Goal: Communication & Community: Answer question/provide support

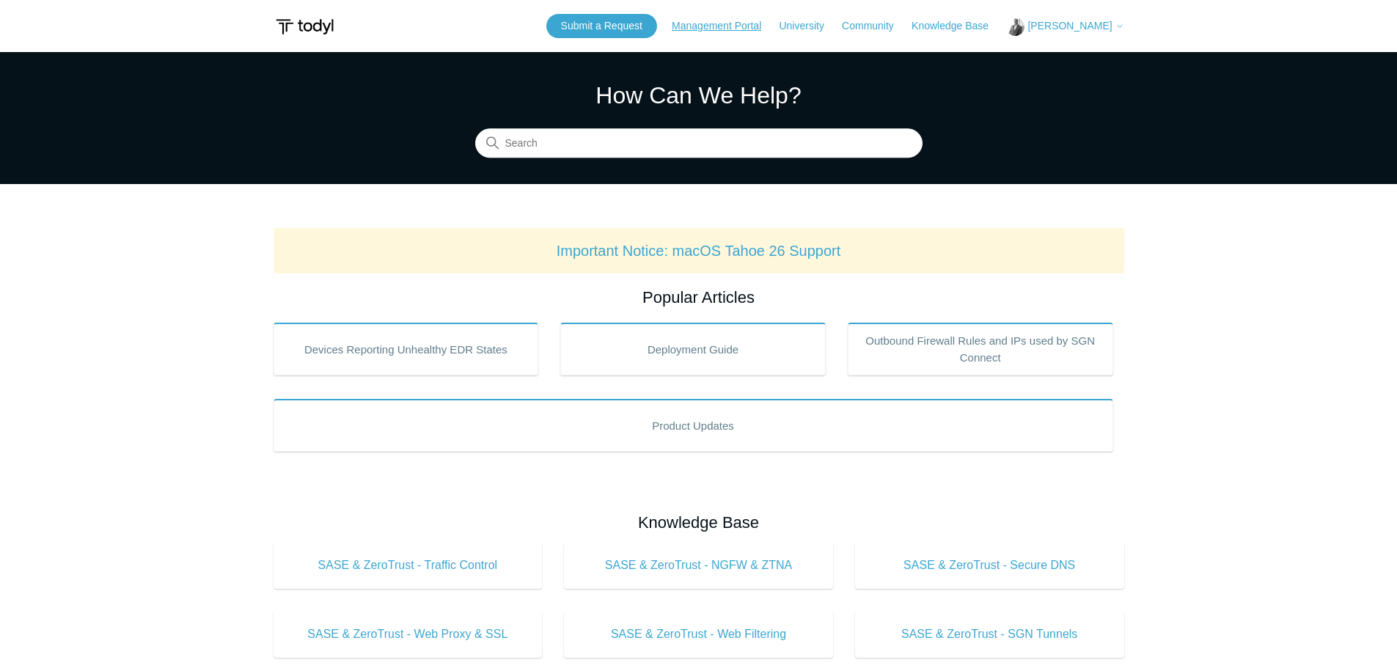
click at [716, 22] on link "Management Portal" at bounding box center [724, 25] width 104 height 15
click at [643, 29] on link "Submit a Request" at bounding box center [601, 26] width 111 height 24
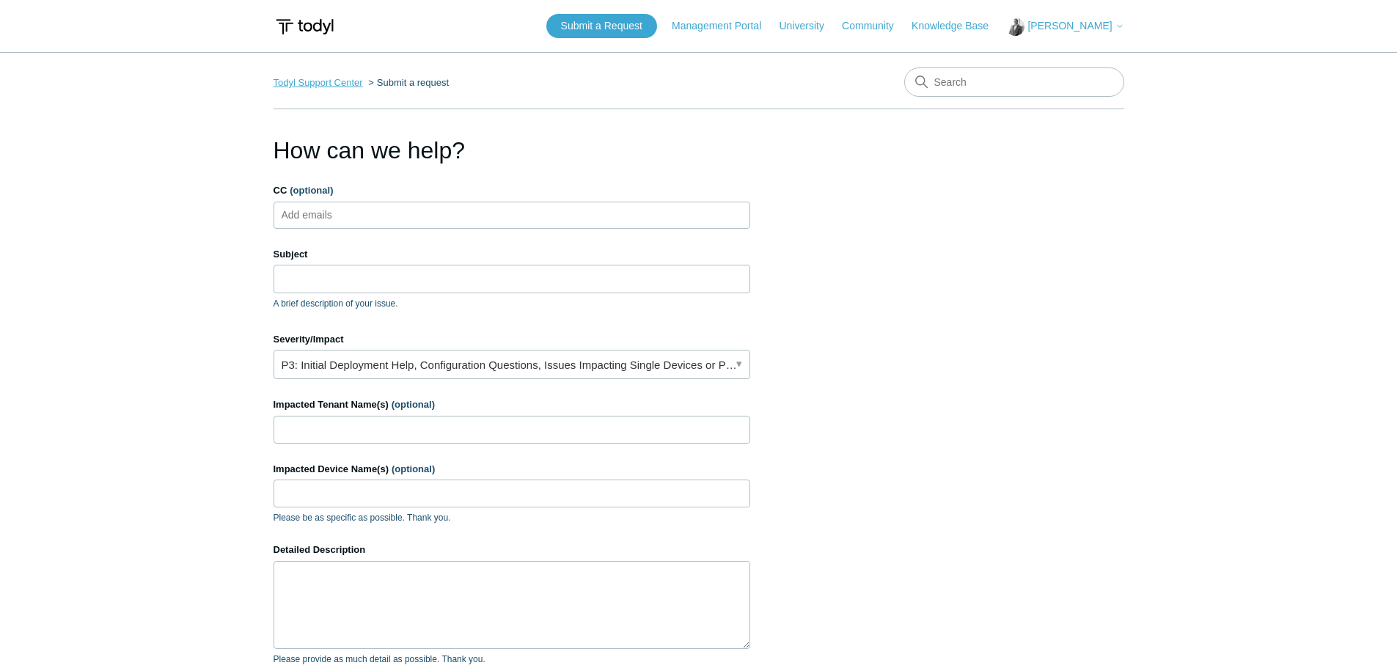
click at [350, 85] on link "Todyl Support Center" at bounding box center [317, 82] width 89 height 11
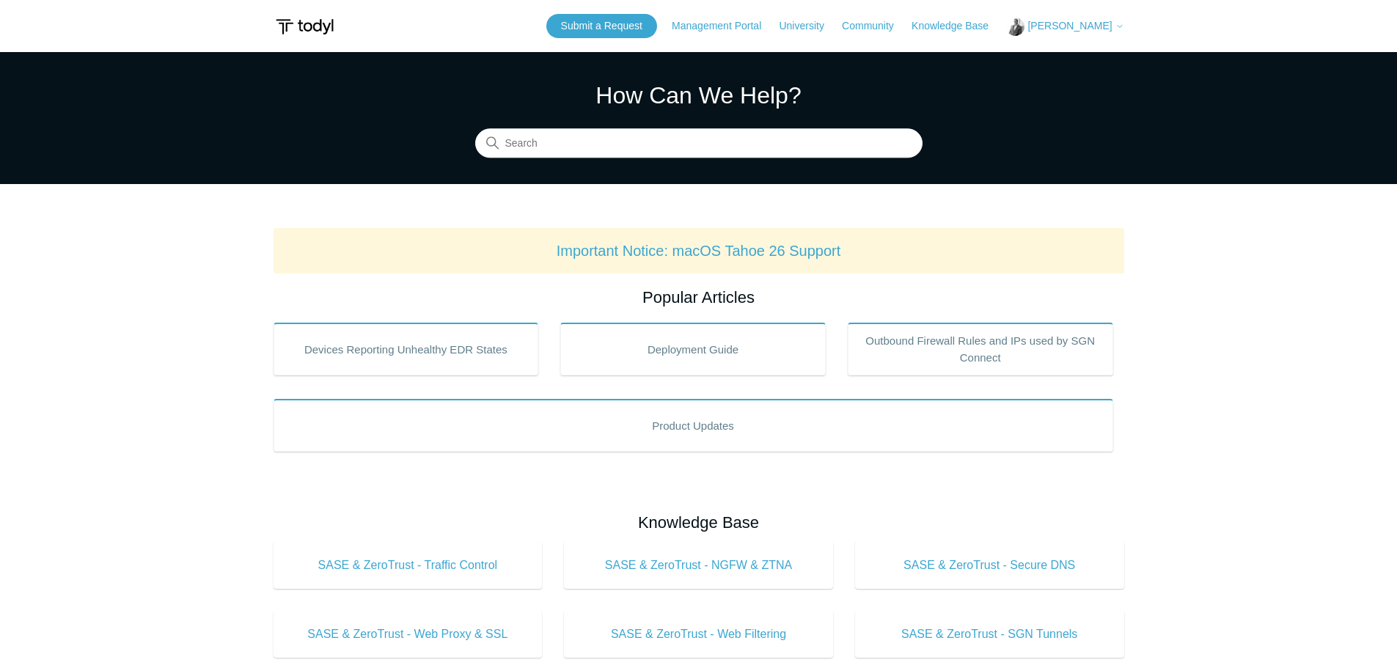
click at [1083, 29] on span "[PERSON_NAME]" at bounding box center [1069, 26] width 84 height 12
click at [1076, 59] on link "My Support Requests" at bounding box center [1078, 58] width 143 height 26
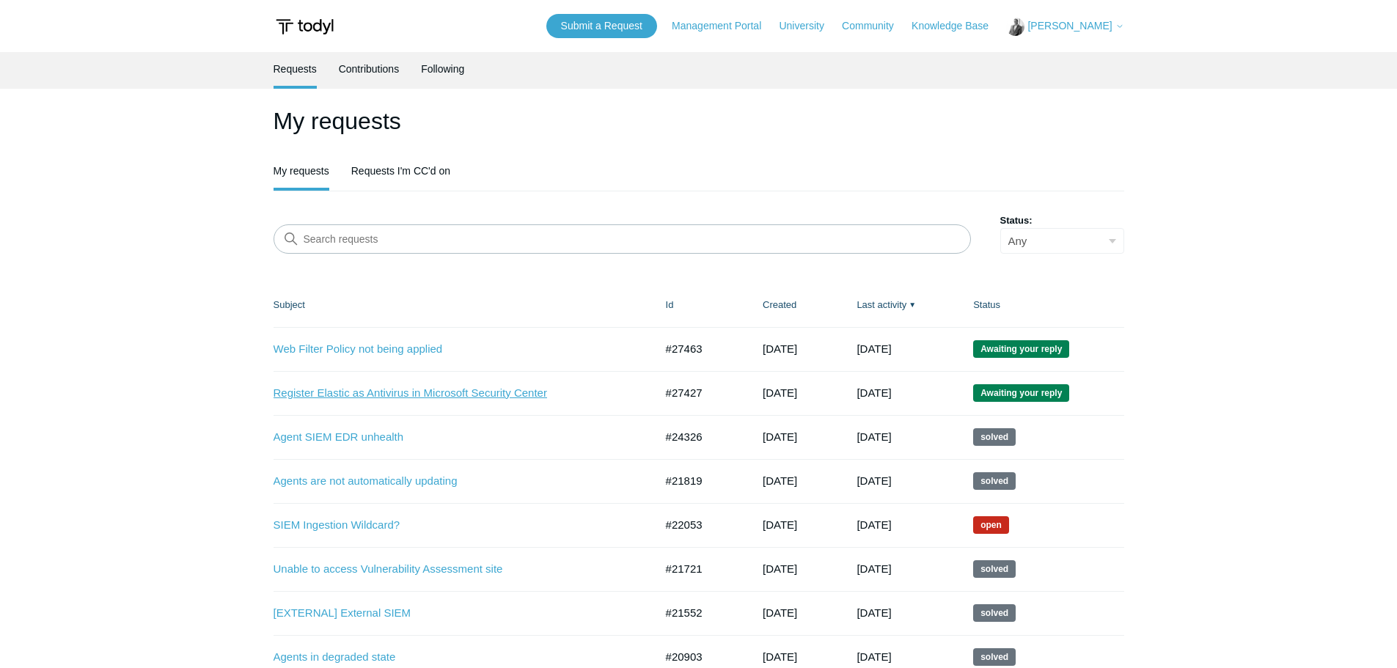
click at [382, 396] on link "Register Elastic as Antivirus in Microsoft Security Center" at bounding box center [452, 393] width 359 height 17
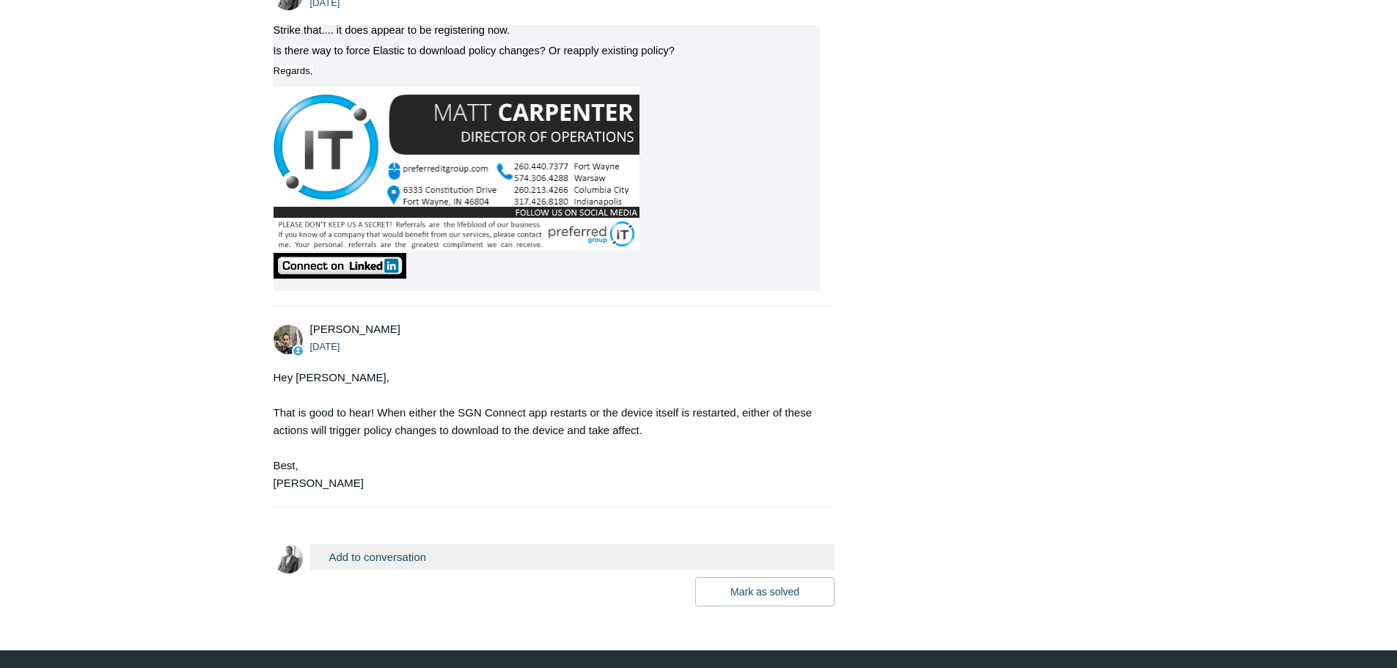
scroll to position [2125, 0]
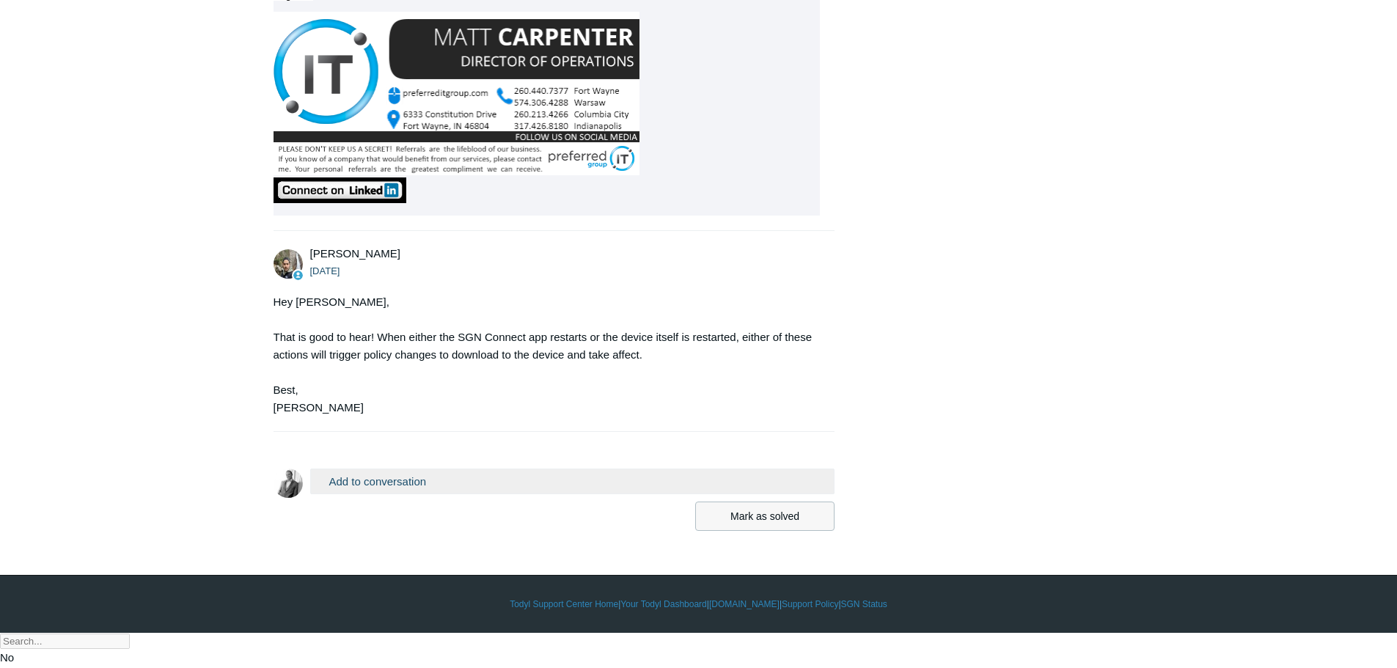
click at [773, 531] on button "Mark as solved" at bounding box center [764, 515] width 139 height 29
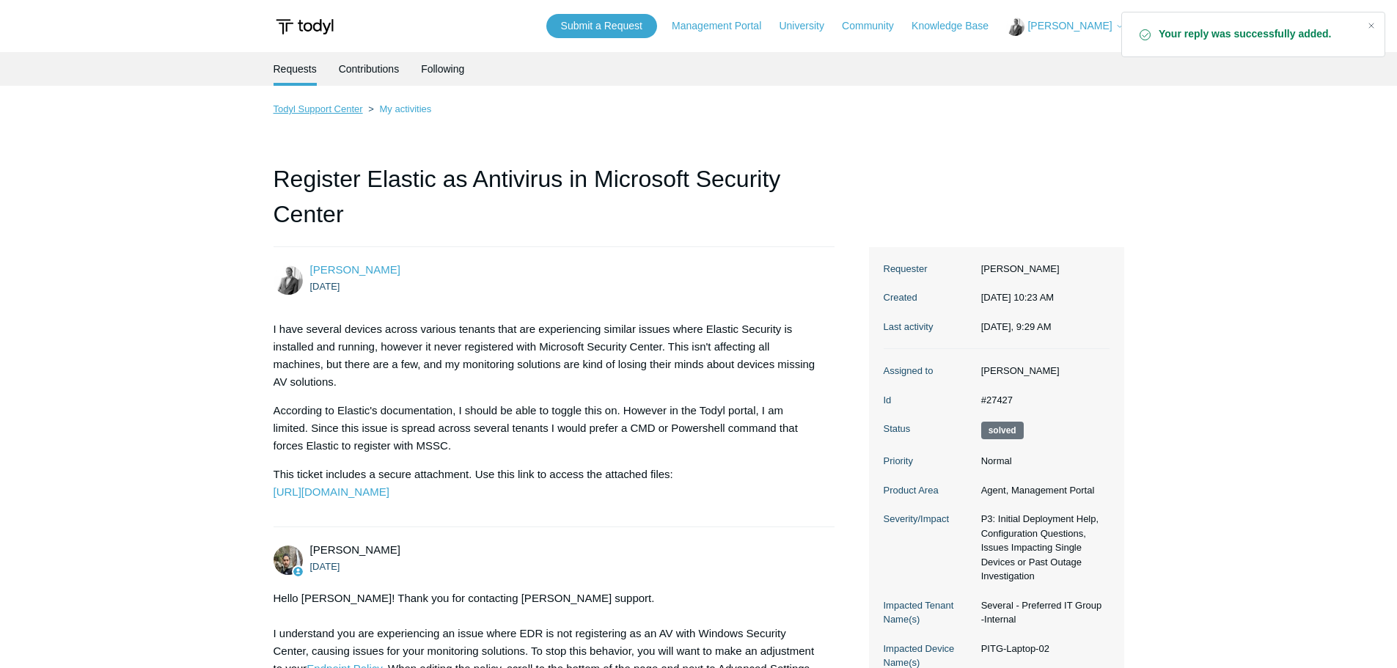
click at [320, 110] on link "Todyl Support Center" at bounding box center [317, 108] width 89 height 11
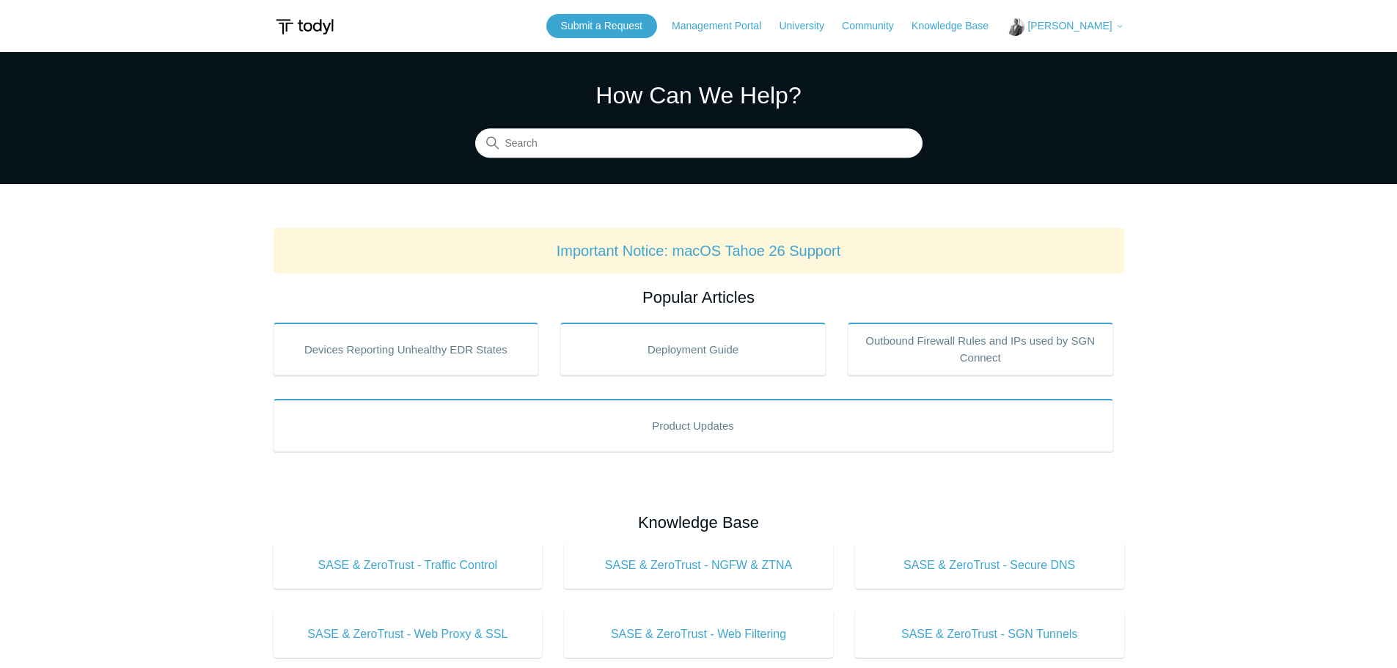
click at [1073, 23] on span "[PERSON_NAME]" at bounding box center [1069, 26] width 84 height 12
click at [1088, 55] on link "My Support Requests" at bounding box center [1078, 58] width 143 height 26
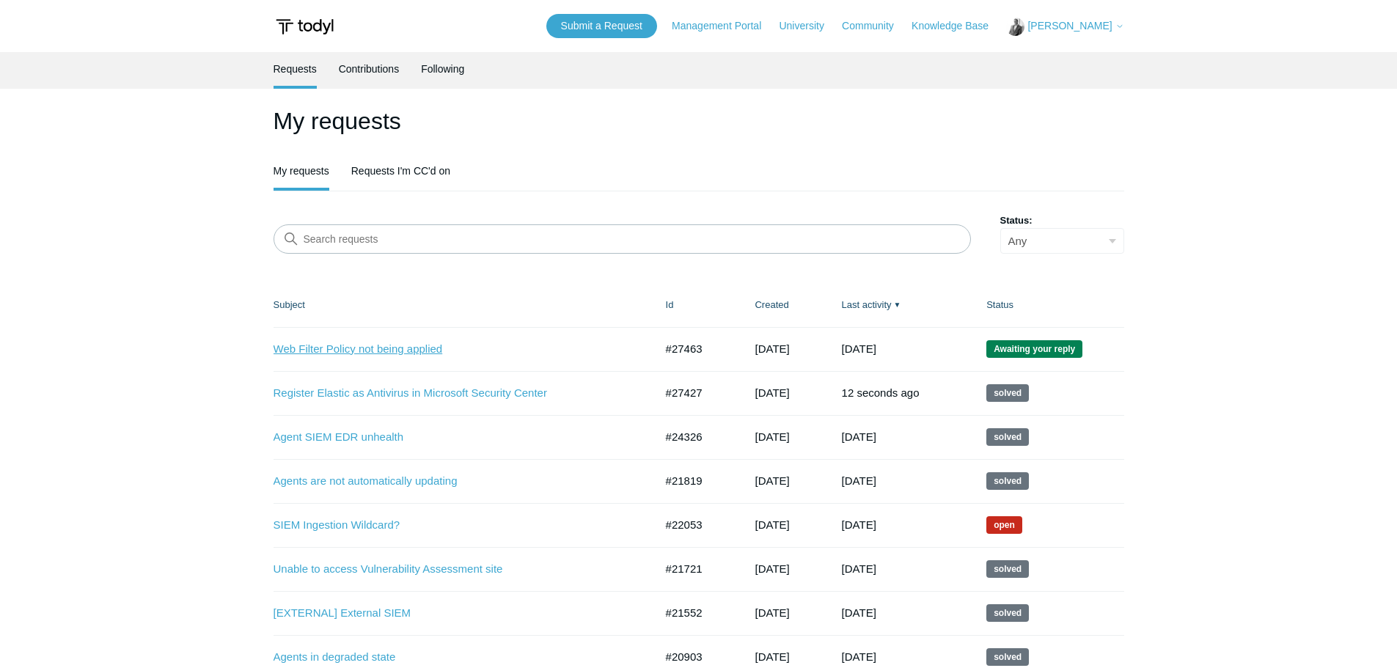
click at [400, 348] on link "Web Filter Policy not being applied" at bounding box center [452, 349] width 359 height 17
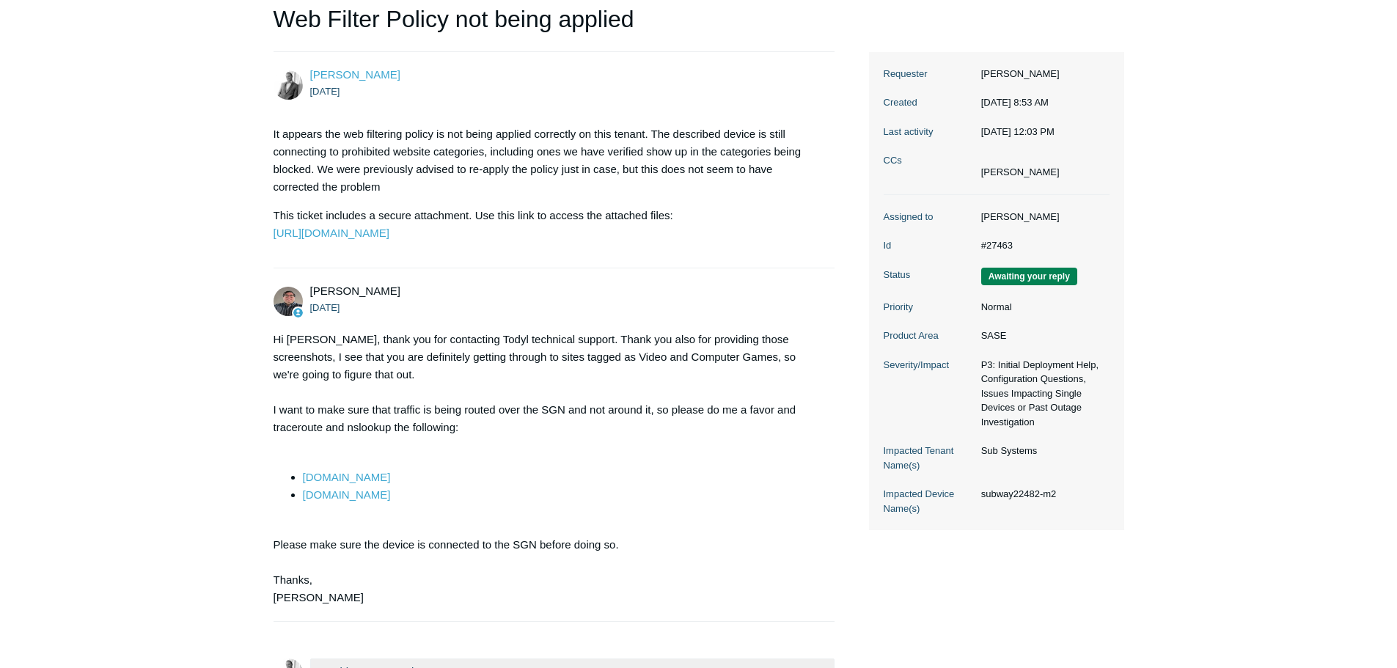
scroll to position [350, 0]
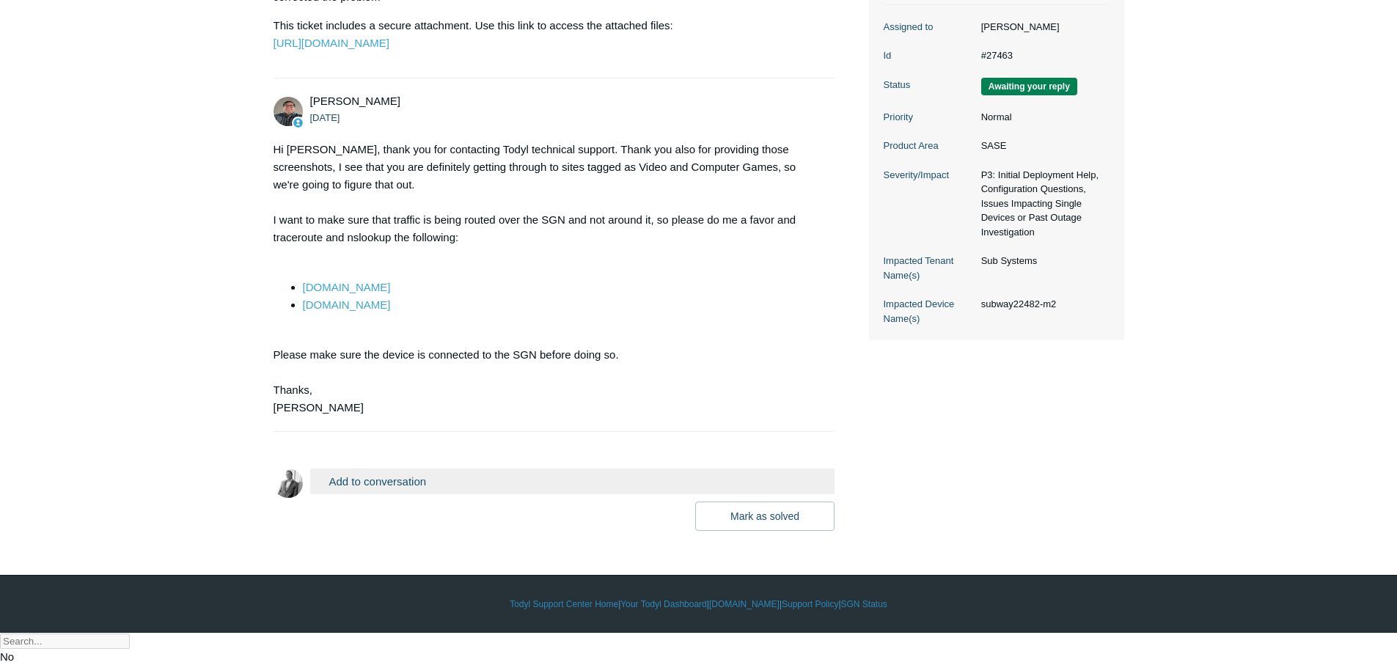
click at [384, 494] on button "Add to conversation" at bounding box center [572, 481] width 525 height 26
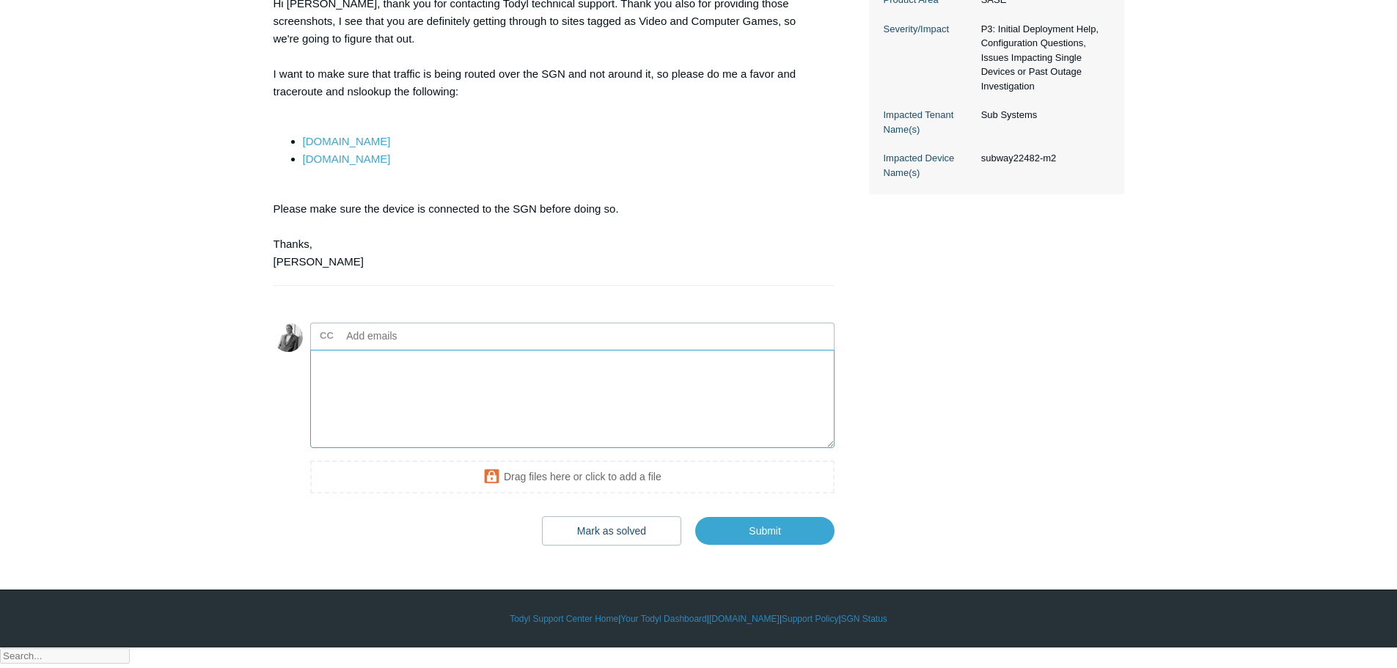
scroll to position [496, 0]
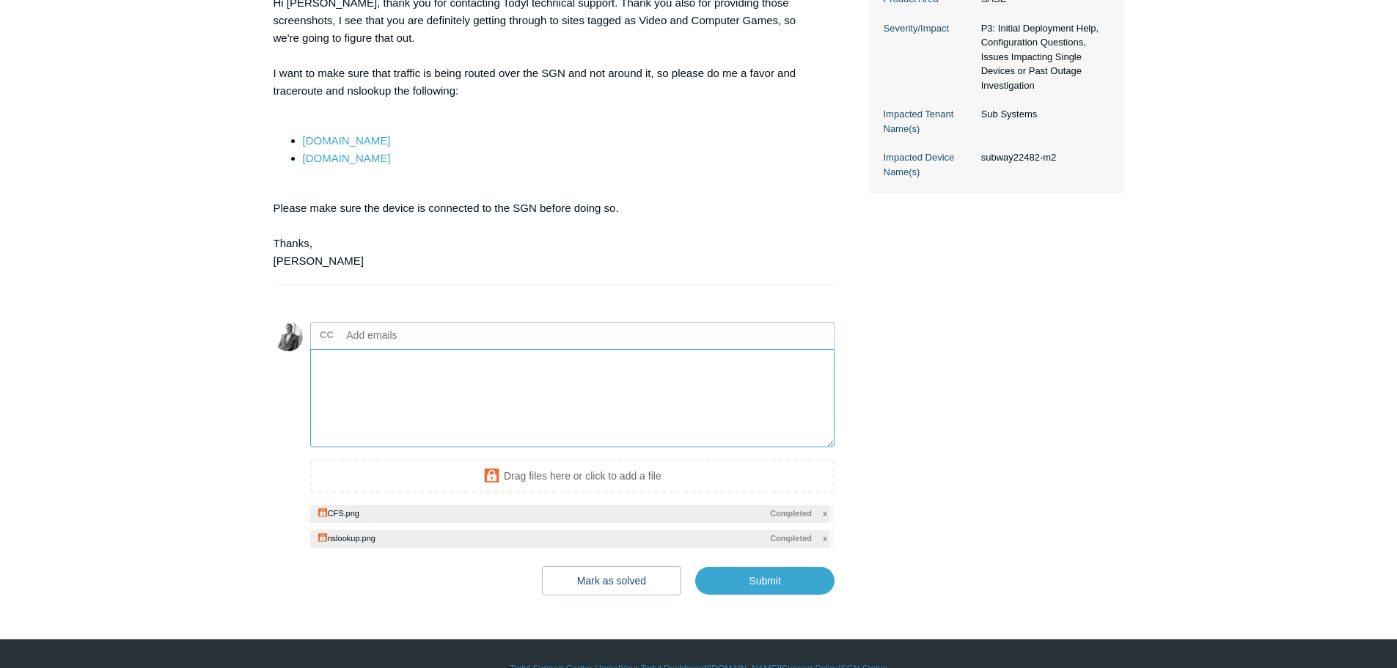
click at [411, 429] on textarea "Add your reply" at bounding box center [572, 398] width 525 height 99
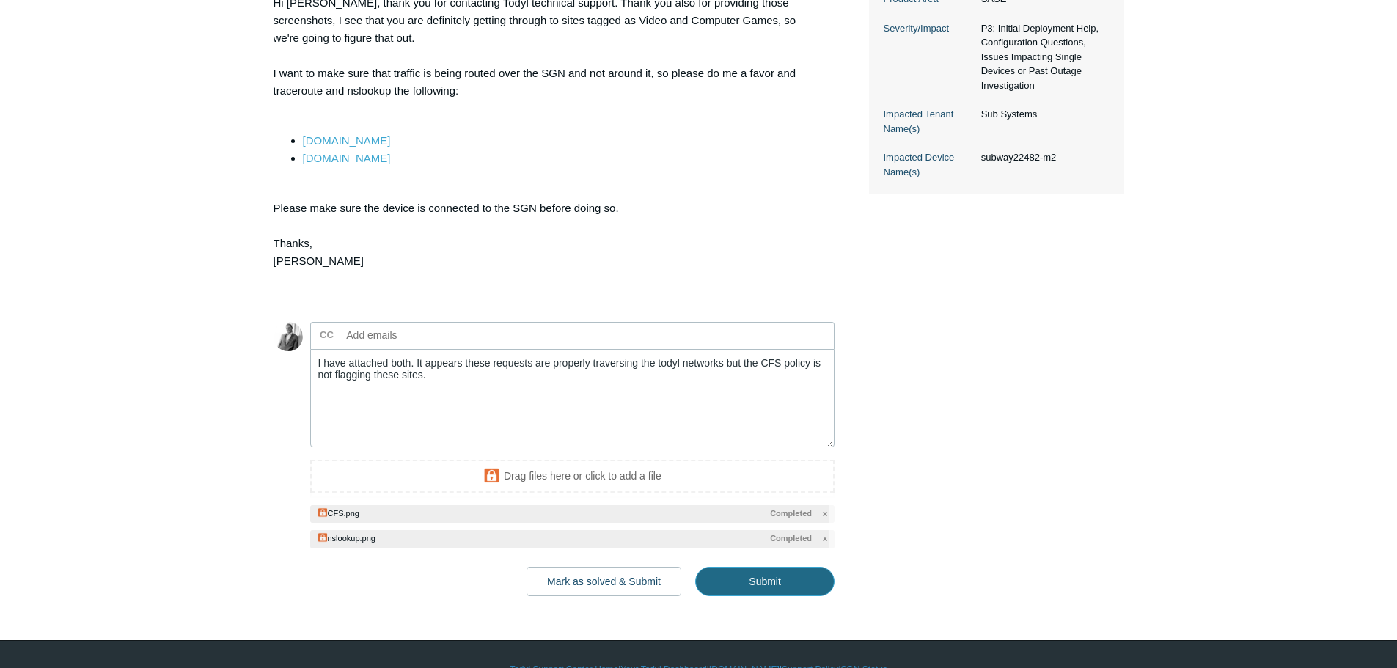
click at [769, 596] on input "Submit" at bounding box center [764, 581] width 139 height 29
type textarea "I have attached both. It appears these requests are properly traversing the tod…"
